Goal: Navigation & Orientation: Understand site structure

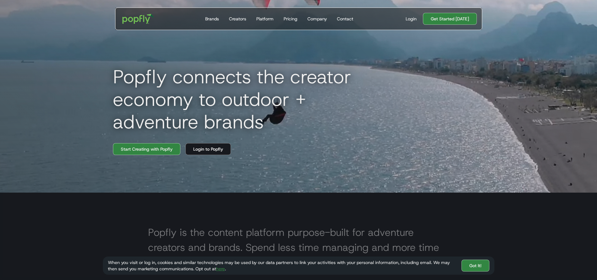
scroll to position [94, 0]
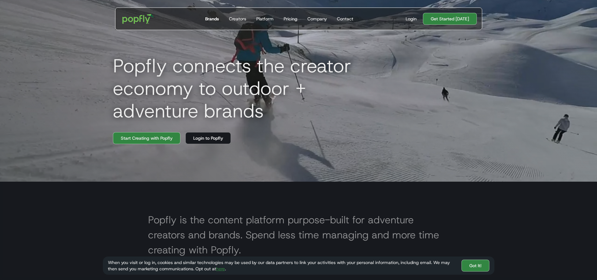
click at [216, 17] on div "Brands" at bounding box center [212, 19] width 14 height 6
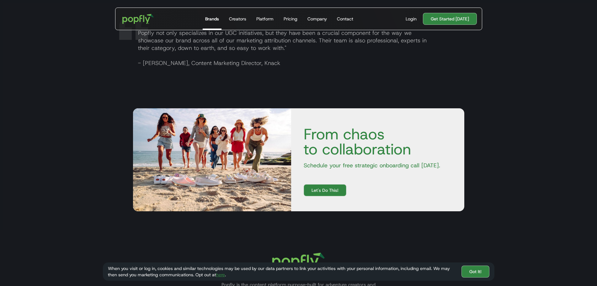
scroll to position [1047, 0]
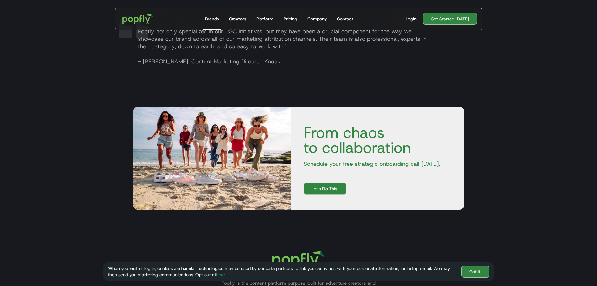
click at [239, 18] on div "Creators" at bounding box center [237, 19] width 17 height 6
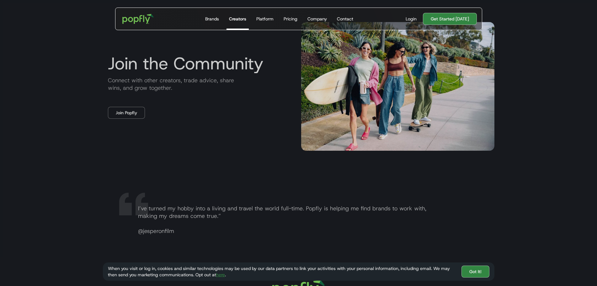
scroll to position [1097, 0]
